Goal: Navigation & Orientation: Find specific page/section

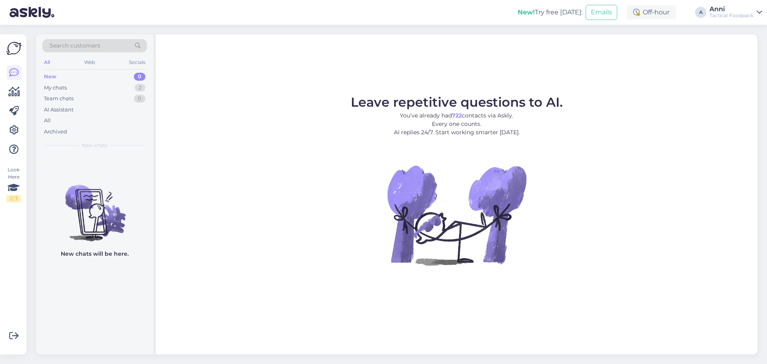
click at [250, 130] on figure "Leave repetitive questions to AI. You’ve already had 722 contacts via Askly. Ev…" at bounding box center [456, 191] width 587 height 191
